Goal: Find specific page/section: Find specific page/section

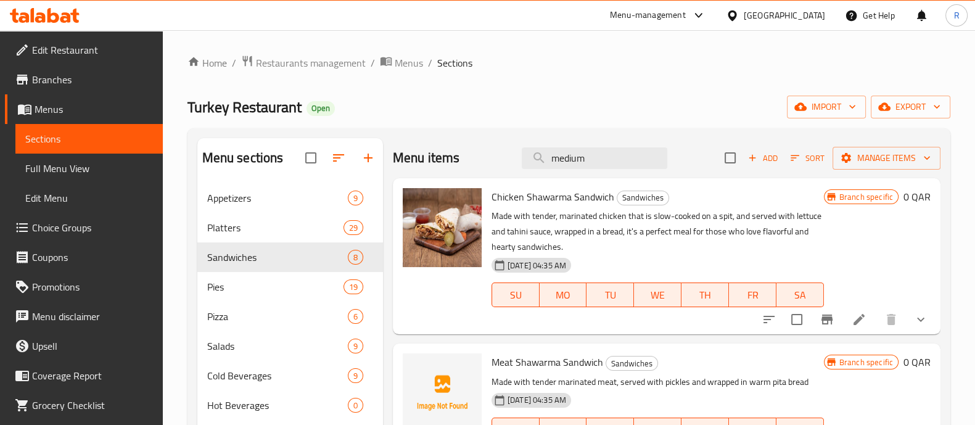
click at [686, 19] on div "Menu-management" at bounding box center [648, 15] width 76 height 15
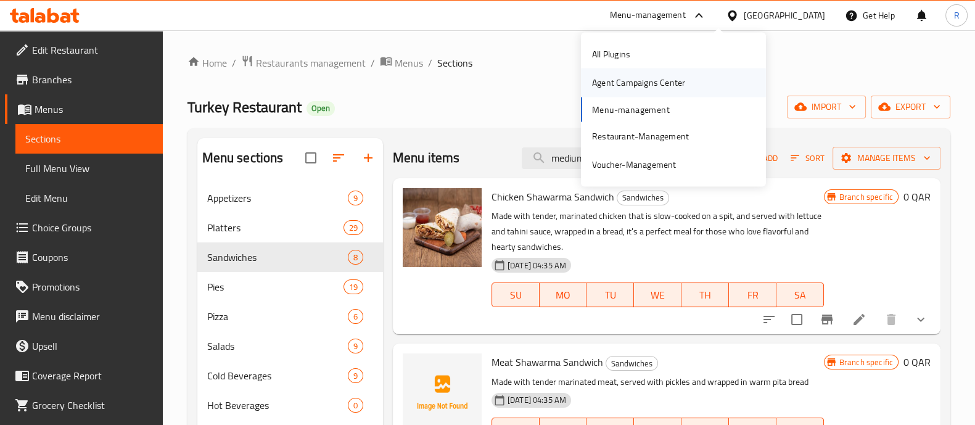
click at [638, 76] on div "Agent Campaigns Center" at bounding box center [638, 83] width 93 height 14
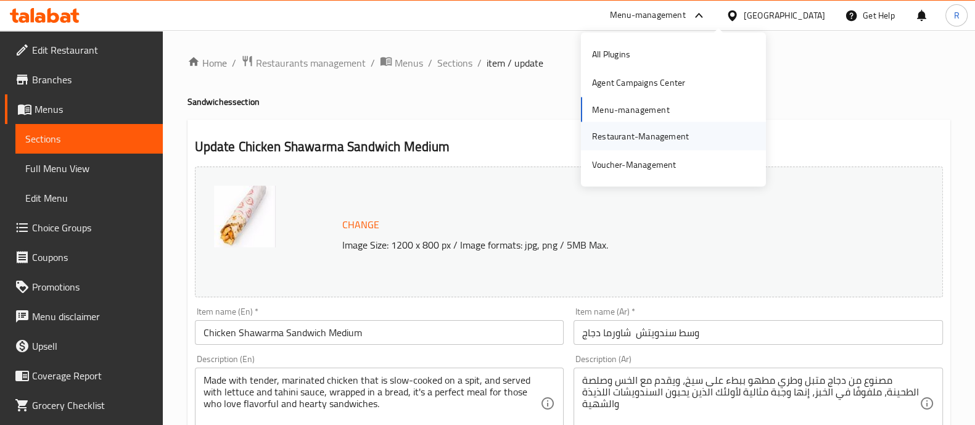
click at [612, 142] on div "Restaurant-Management" at bounding box center [640, 136] width 97 height 14
